Goal: Book appointment/travel/reservation

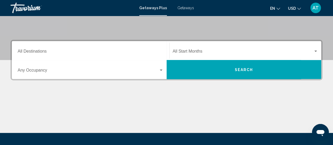
click at [88, 54] on div "Destination All Destinations" at bounding box center [91, 50] width 146 height 17
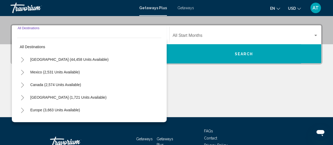
scroll to position [120, 0]
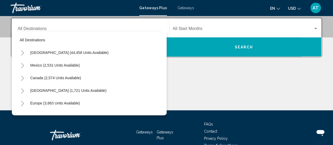
click at [61, 24] on div "Destination All Destinations" at bounding box center [91, 28] width 146 height 17
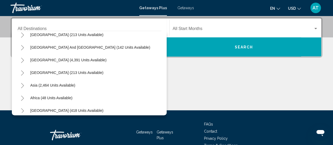
scroll to position [85, 0]
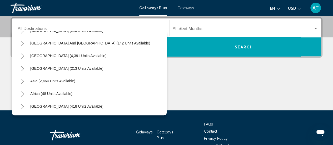
click at [211, 96] on div "Main content" at bounding box center [167, 90] width 312 height 39
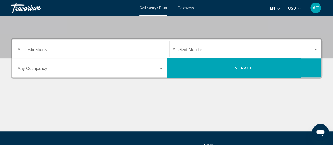
scroll to position [93, 0]
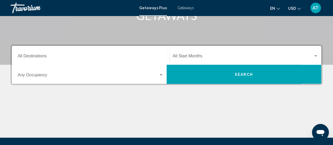
click at [156, 75] on span "Search widget" at bounding box center [88, 76] width 141 height 5
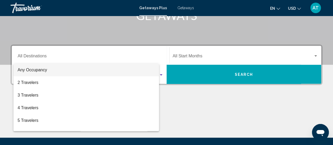
scroll to position [120, 0]
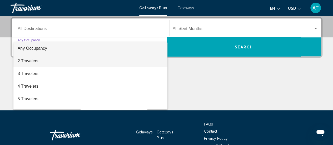
click at [130, 61] on span "2 Travelers" at bounding box center [91, 61] width 146 height 13
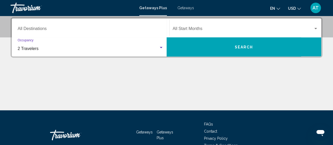
click at [224, 29] on span "Search widget" at bounding box center [242, 29] width 141 height 5
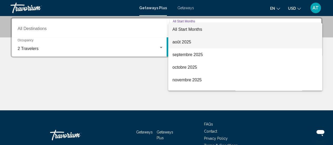
click at [226, 44] on span "août 2025" at bounding box center [244, 42] width 145 height 13
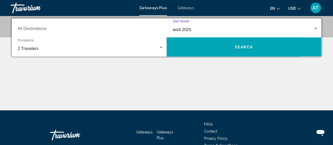
click at [114, 27] on div "Destination All Destinations" at bounding box center [91, 28] width 146 height 17
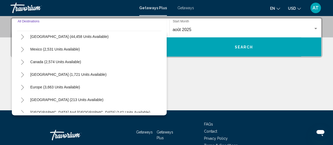
scroll to position [21, 0]
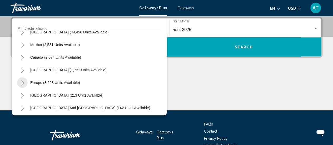
click at [23, 82] on icon "Toggle Europe (3,663 units available)" at bounding box center [22, 82] width 3 height 5
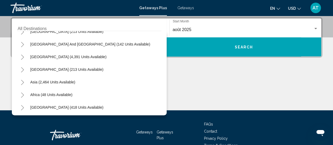
scroll to position [287, 0]
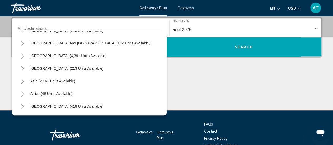
click at [24, 105] on icon "Toggle Middle East (418 units available)" at bounding box center [23, 106] width 4 height 5
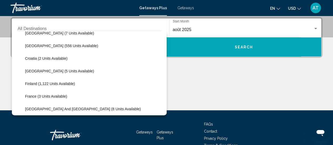
scroll to position [83, 0]
click at [34, 58] on span "Croatia (2 units available)" at bounding box center [46, 58] width 43 height 4
type input "**********"
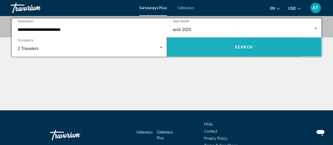
click at [183, 49] on button "Search" at bounding box center [243, 46] width 155 height 19
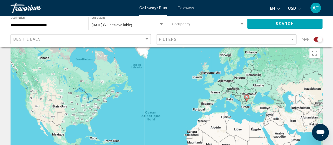
scroll to position [7, 0]
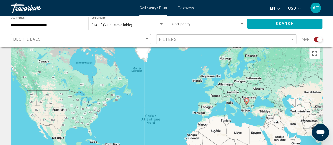
drag, startPoint x: 248, startPoint y: 100, endPoint x: 247, endPoint y: 103, distance: 3.7
click at [247, 103] on gmp-advanced-marker "Main content" at bounding box center [246, 102] width 5 height 8
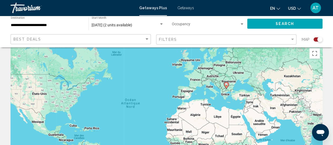
drag, startPoint x: 248, startPoint y: 101, endPoint x: 229, endPoint y: 85, distance: 24.8
click at [229, 85] on div "Pour naviguer, appuyez sur les touches fléchées. Pour activer le glissement ave…" at bounding box center [167, 124] width 312 height 158
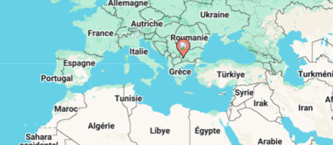
drag, startPoint x: 216, startPoint y: 91, endPoint x: 223, endPoint y: 88, distance: 7.4
click at [223, 88] on div "Pour activer le glissement avec le clavier, appuyez sur Alt+Entrée. Une fois ce…" at bounding box center [167, 124] width 312 height 158
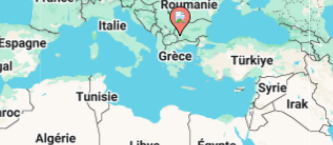
click at [225, 83] on gmp-advanced-marker "Main content" at bounding box center [225, 80] width 5 height 8
type input "**********"
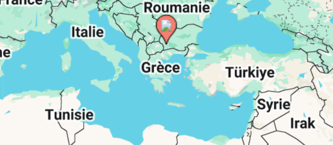
click at [225, 83] on div "Pour naviguer, appuyez sur les touches fléchées. Pour activer le glissement ave…" at bounding box center [167, 124] width 312 height 158
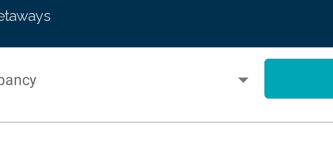
scroll to position [0, 0]
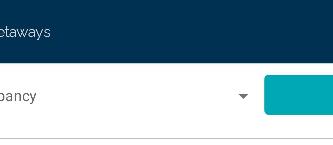
drag, startPoint x: 222, startPoint y: 100, endPoint x: 242, endPoint y: -8, distance: 110.5
click at [242, 0] on html "**********" at bounding box center [166, 72] width 333 height 145
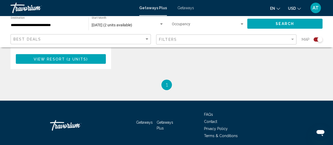
scroll to position [349, 0]
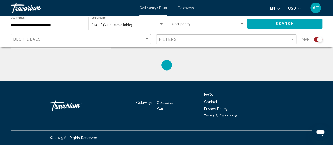
drag, startPoint x: 259, startPoint y: 65, endPoint x: 309, endPoint y: 27, distance: 62.8
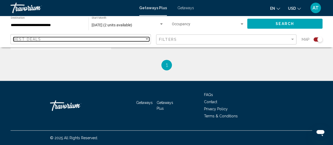
click at [139, 40] on div "Best Deals" at bounding box center [78, 39] width 131 height 4
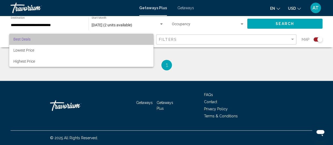
click at [144, 40] on span "Best Deals" at bounding box center [81, 39] width 136 height 11
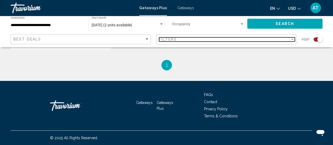
click at [231, 38] on div "Filters" at bounding box center [224, 39] width 131 height 4
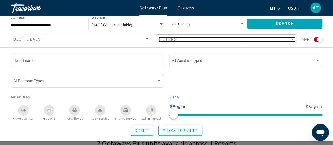
scroll to position [0, 0]
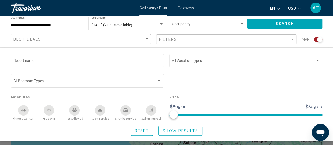
click at [185, 7] on span "Getaways" at bounding box center [185, 8] width 17 height 4
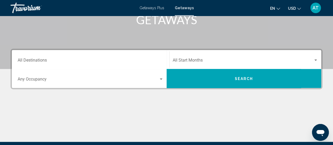
scroll to position [89, 0]
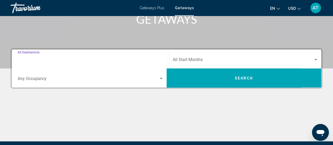
click at [154, 60] on input "Destination All Destinations" at bounding box center [91, 60] width 146 height 5
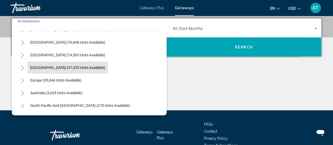
scroll to position [27, 0]
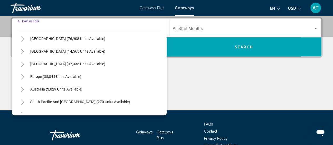
click at [280, 5] on ul "en English Español Français Italiano Português русский USD USD ($) MXN (Mex$) C…" at bounding box center [289, 8] width 39 height 8
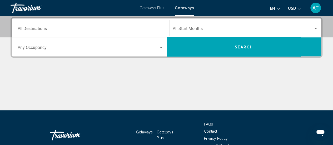
click at [280, 6] on mat-icon "Change language" at bounding box center [278, 8] width 4 height 4
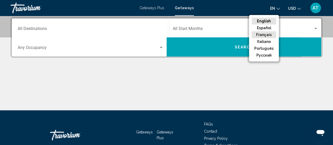
click at [266, 36] on button "Français" at bounding box center [263, 34] width 24 height 7
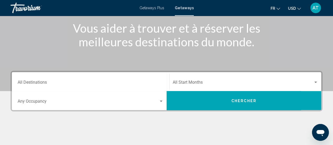
click at [97, 76] on div "Destination All Destinations" at bounding box center [91, 81] width 146 height 17
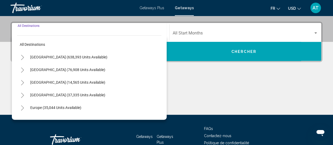
scroll to position [120, 0]
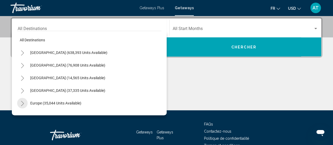
click at [24, 103] on icon "Toggle Europe (35,044 units available)" at bounding box center [23, 103] width 4 height 5
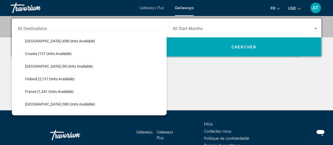
scroll to position [99, 0]
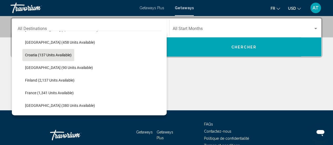
click at [31, 57] on span "Croatia (137 units available)" at bounding box center [48, 55] width 47 height 4
type input "**********"
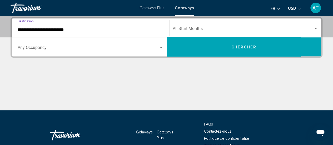
click at [200, 46] on button "Chercher" at bounding box center [243, 46] width 155 height 19
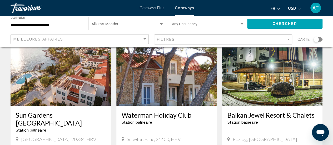
scroll to position [49, 0]
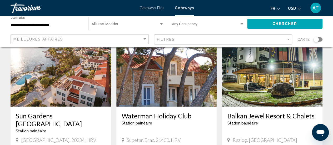
click at [312, 8] on div "AT" at bounding box center [315, 8] width 11 height 11
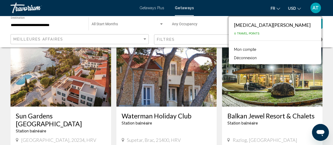
click at [65, 92] on img "Main content" at bounding box center [61, 64] width 100 height 84
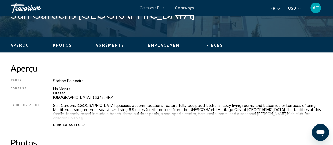
scroll to position [229, 0]
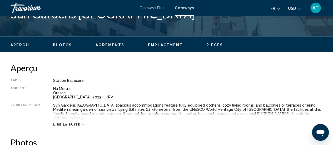
click at [76, 123] on button "Lire la suite" at bounding box center [68, 125] width 31 height 4
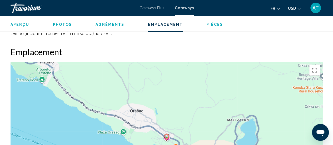
scroll to position [767, 0]
click at [209, 26] on span "Pièces" at bounding box center [214, 24] width 17 height 4
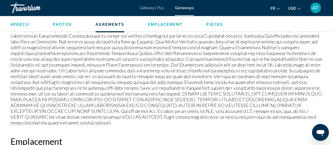
scroll to position [550, 0]
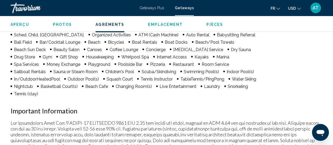
click at [28, 5] on div "Travorium" at bounding box center [37, 8] width 53 height 11
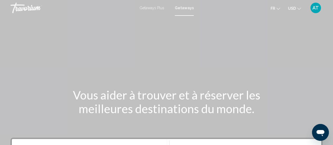
click at [163, 11] on div "Getaways Plus Getaways fr English Español Français Italiano Português русский U…" at bounding box center [166, 7] width 333 height 11
click at [161, 11] on div "Getaways Plus Getaways fr English Español Français Italiano Português русский U…" at bounding box center [166, 7] width 333 height 11
click at [154, 7] on span "Getaways Plus" at bounding box center [151, 8] width 25 height 4
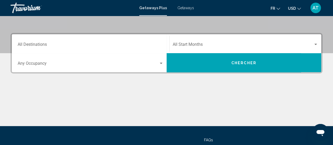
scroll to position [108, 0]
